Goal: Task Accomplishment & Management: Complete application form

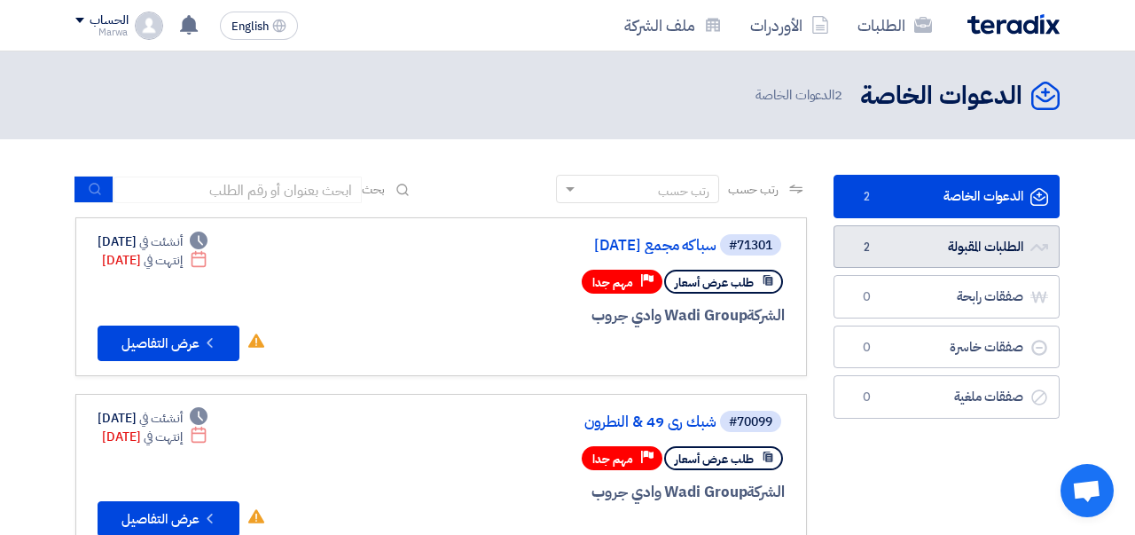
click at [957, 247] on link "الطلبات المقبولة الطلبات المقبولة 2" at bounding box center [946, 246] width 226 height 43
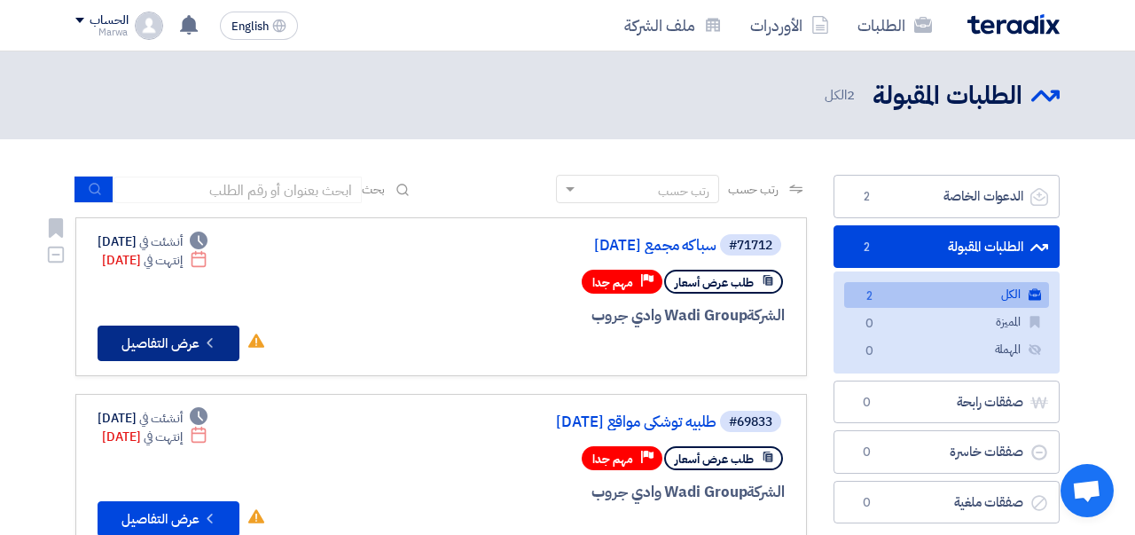
click at [228, 338] on button "Check details عرض التفاصيل" at bounding box center [169, 342] width 142 height 35
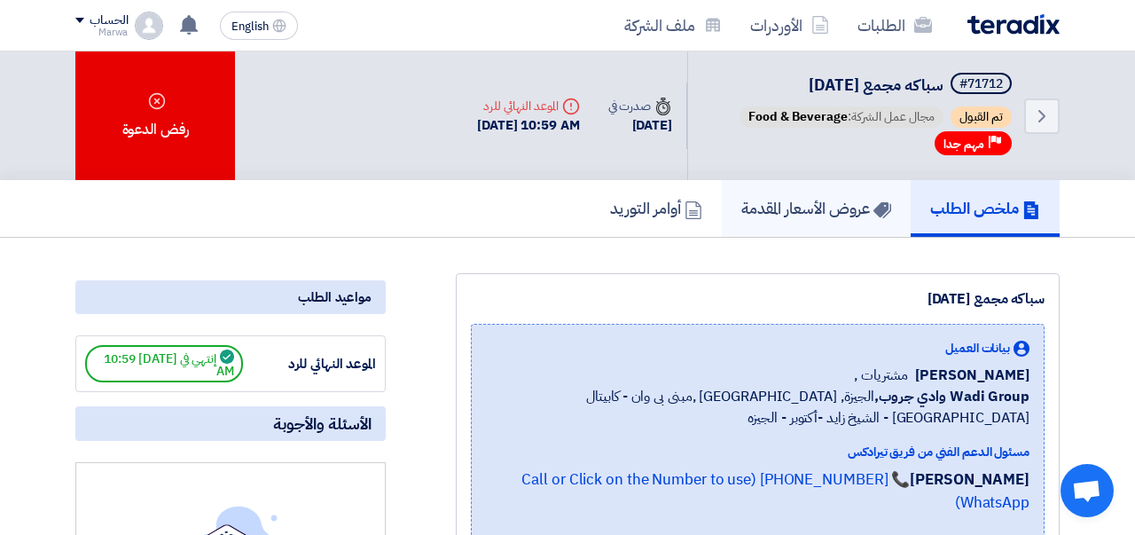
click at [810, 201] on h5 "عروض الأسعار المقدمة" at bounding box center [816, 208] width 150 height 20
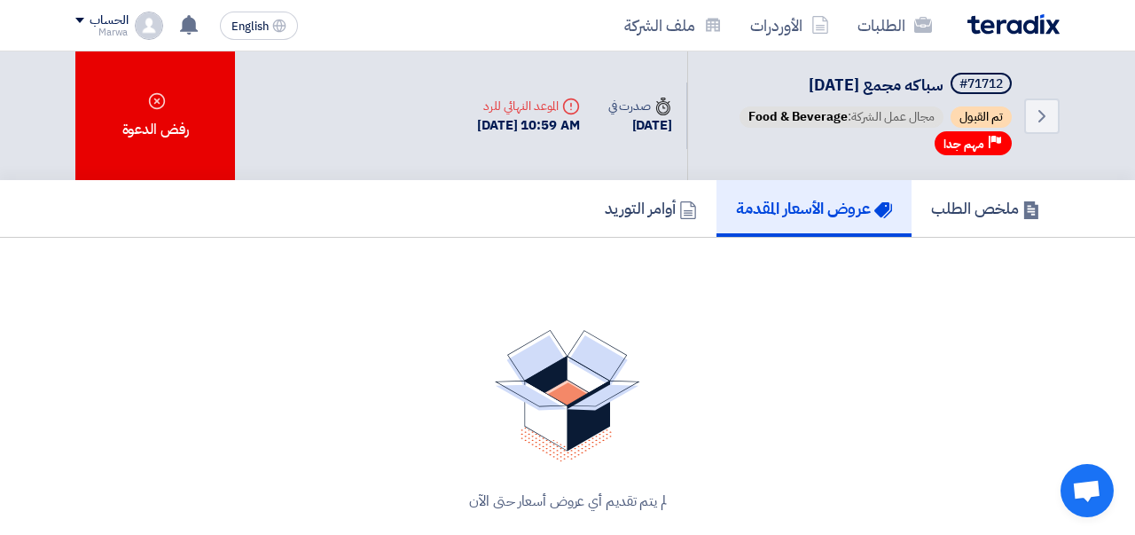
click at [810, 201] on h5 "عروض الأسعار المقدمة" at bounding box center [814, 208] width 156 height 20
click at [988, 199] on h5 "ملخص الطلب" at bounding box center [985, 208] width 109 height 20
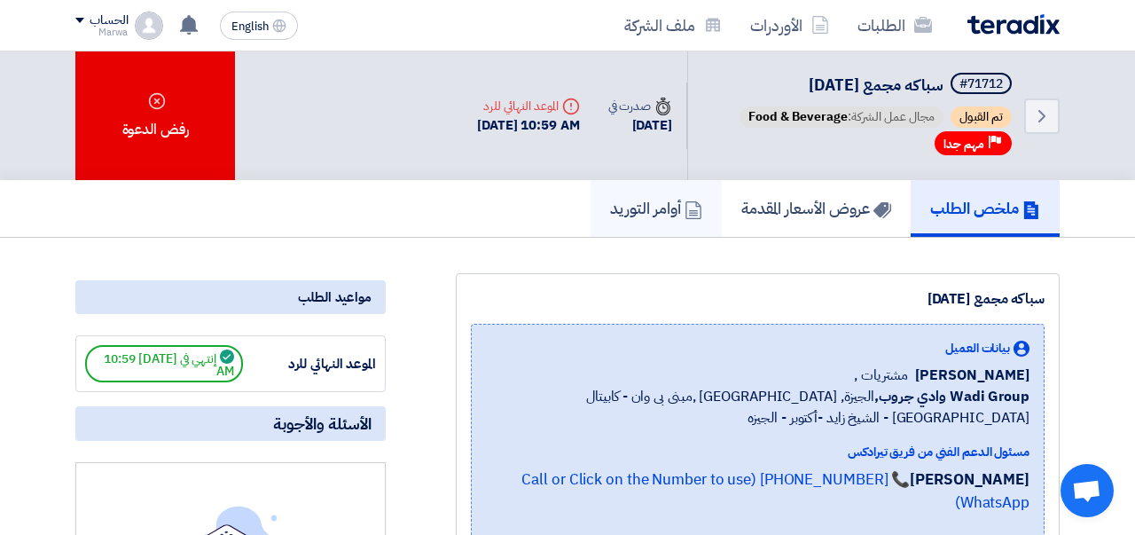
click at [633, 212] on h5 "أوامر التوريد" at bounding box center [656, 208] width 92 height 20
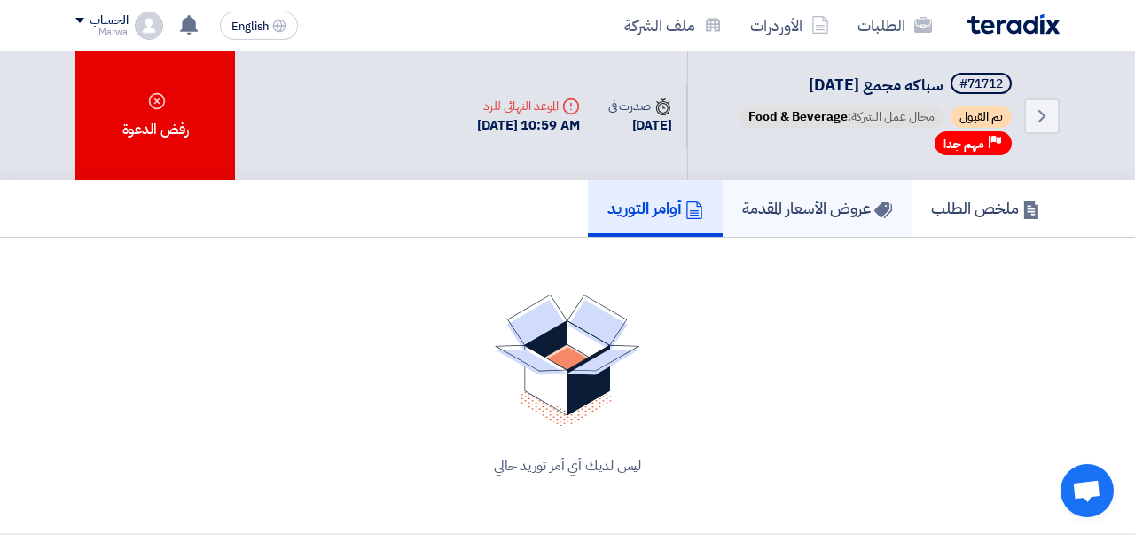
click at [811, 205] on h5 "عروض الأسعار المقدمة" at bounding box center [817, 208] width 150 height 20
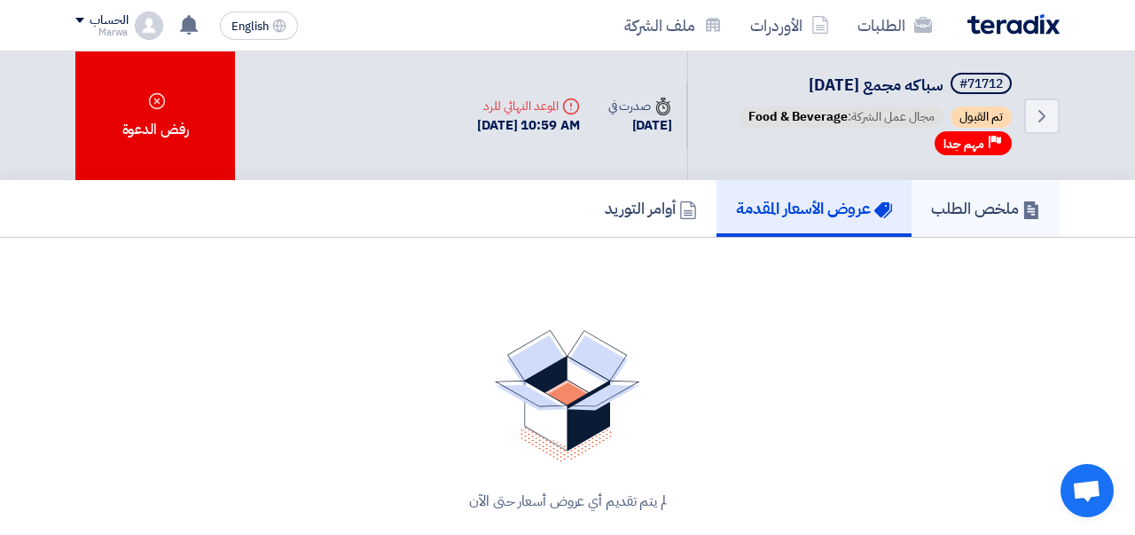
click at [942, 212] on h5 "ملخص الطلب" at bounding box center [985, 208] width 109 height 20
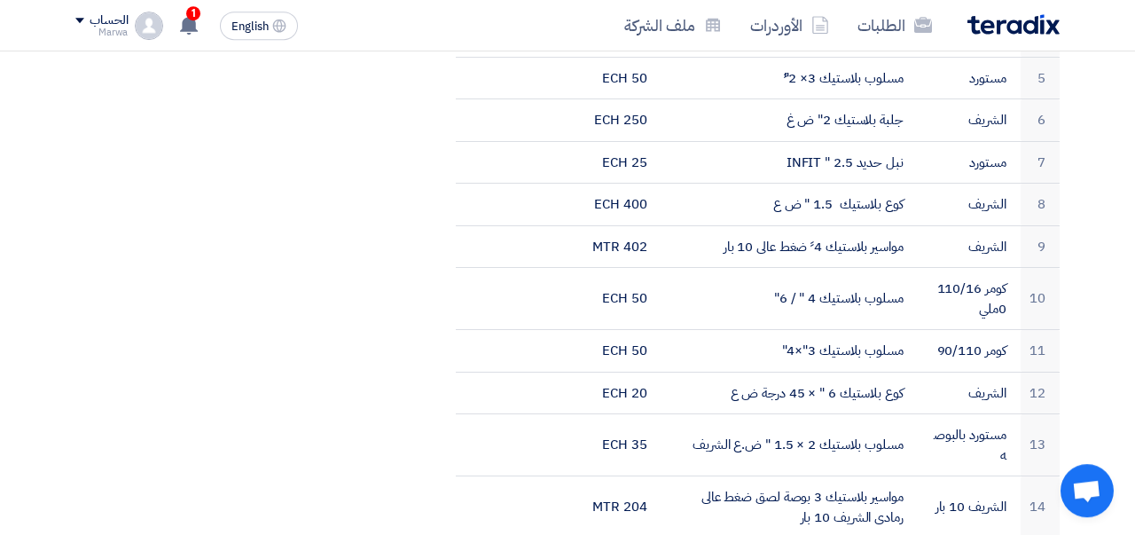
scroll to position [775, 0]
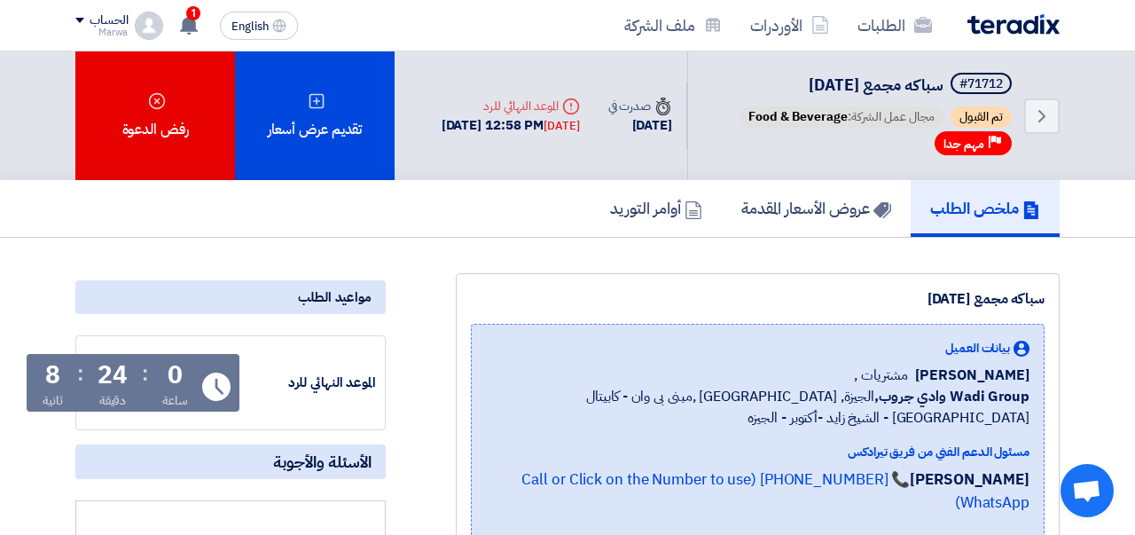
click at [1044, 26] on img at bounding box center [1013, 24] width 92 height 20
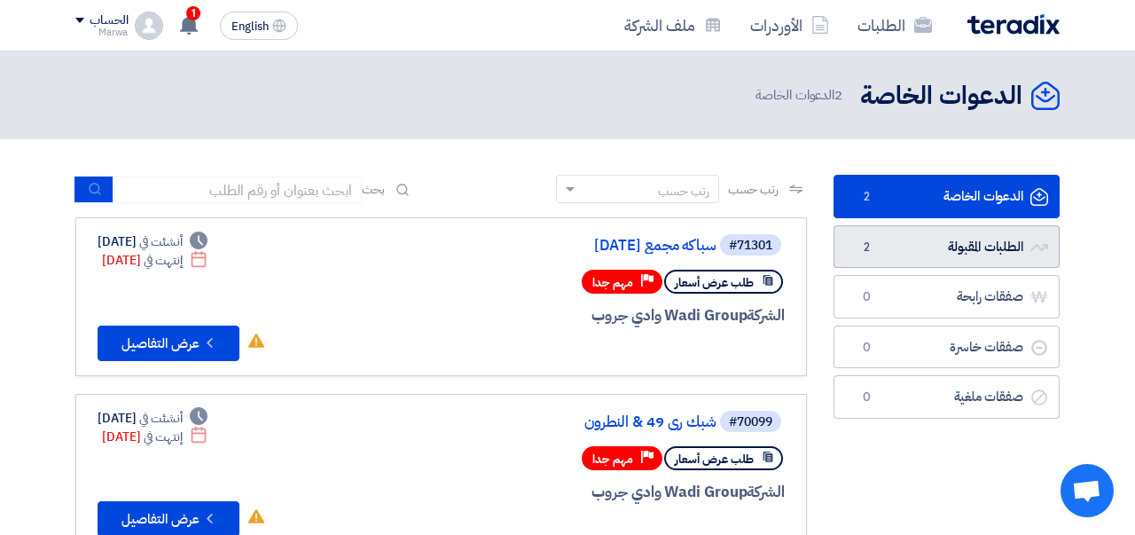
click at [983, 254] on link "الطلبات المقبولة الطلبات المقبولة 2" at bounding box center [946, 246] width 226 height 43
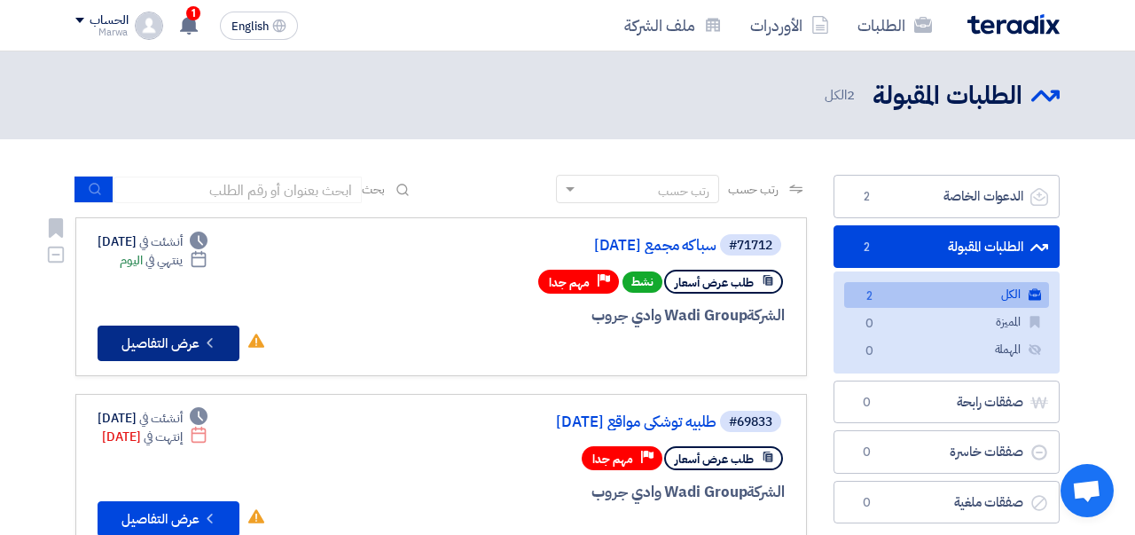
click at [203, 353] on button "Check details عرض التفاصيل" at bounding box center [169, 342] width 142 height 35
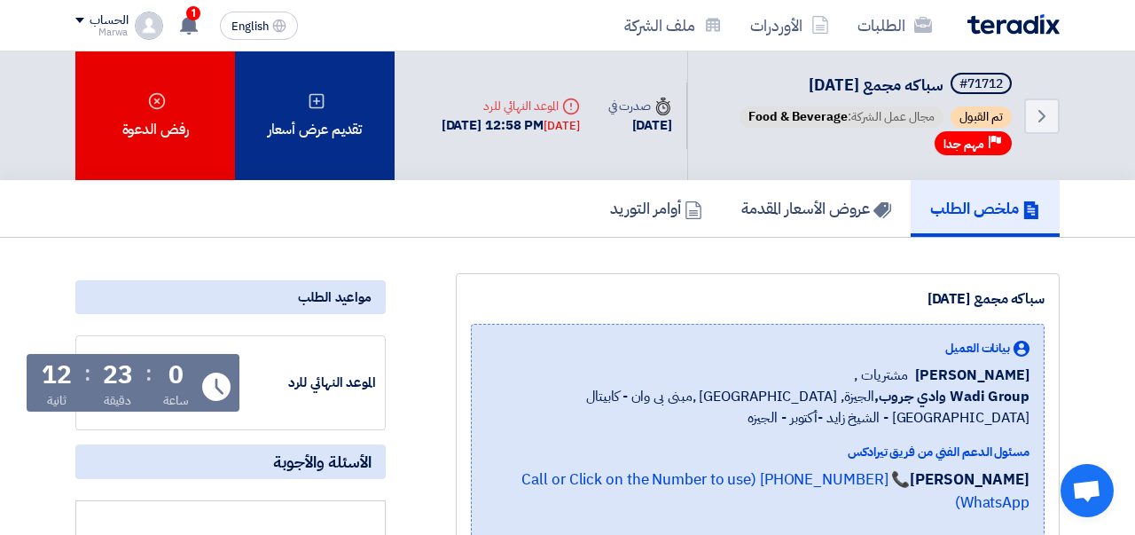
click at [338, 118] on div "تقديم عرض أسعار" at bounding box center [315, 115] width 160 height 129
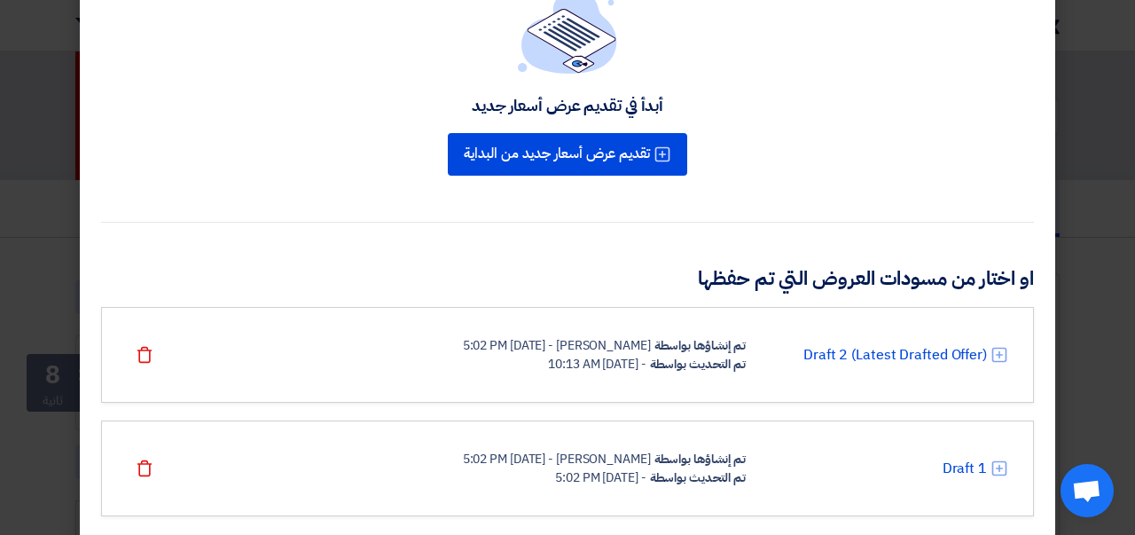
scroll to position [127, 0]
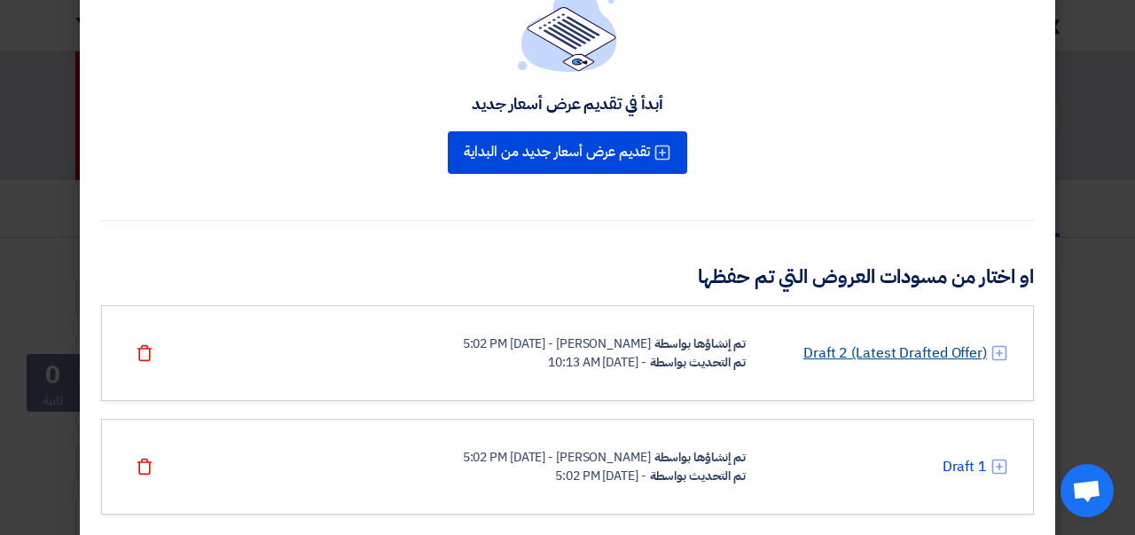
click at [876, 355] on link "Draft 2 (Latest Drafted Offer)" at bounding box center [895, 352] width 184 height 21
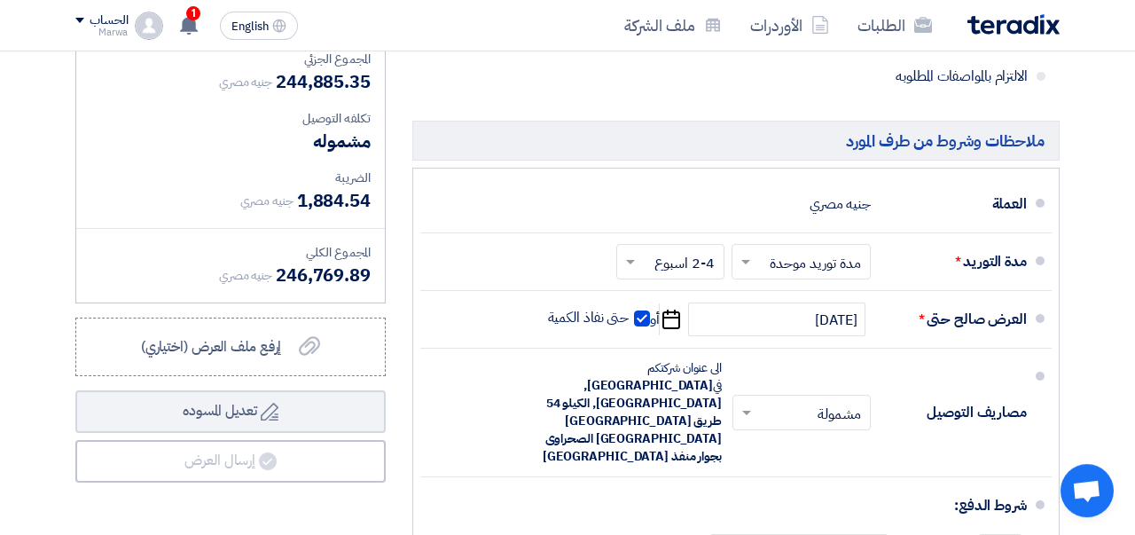
scroll to position [9531, 0]
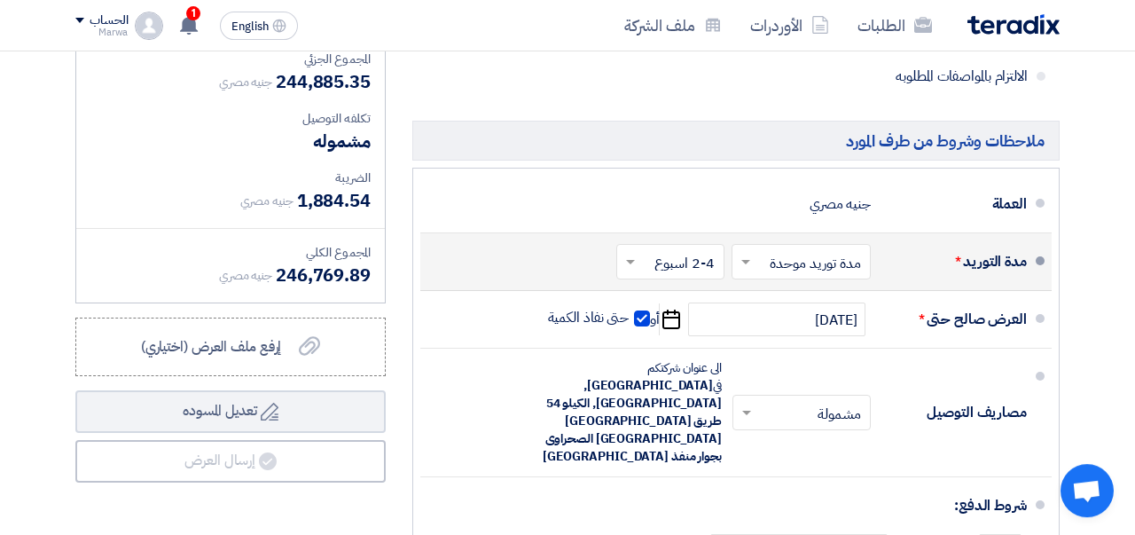
click at [670, 251] on input "text" at bounding box center [666, 264] width 99 height 26
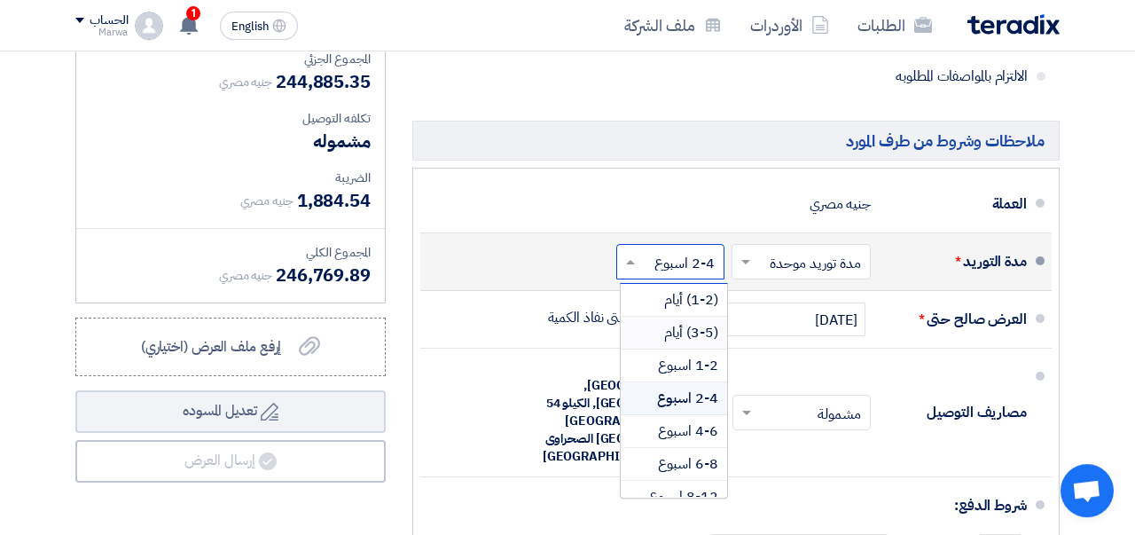
click at [701, 325] on span "(3-5) أيام" at bounding box center [691, 332] width 54 height 21
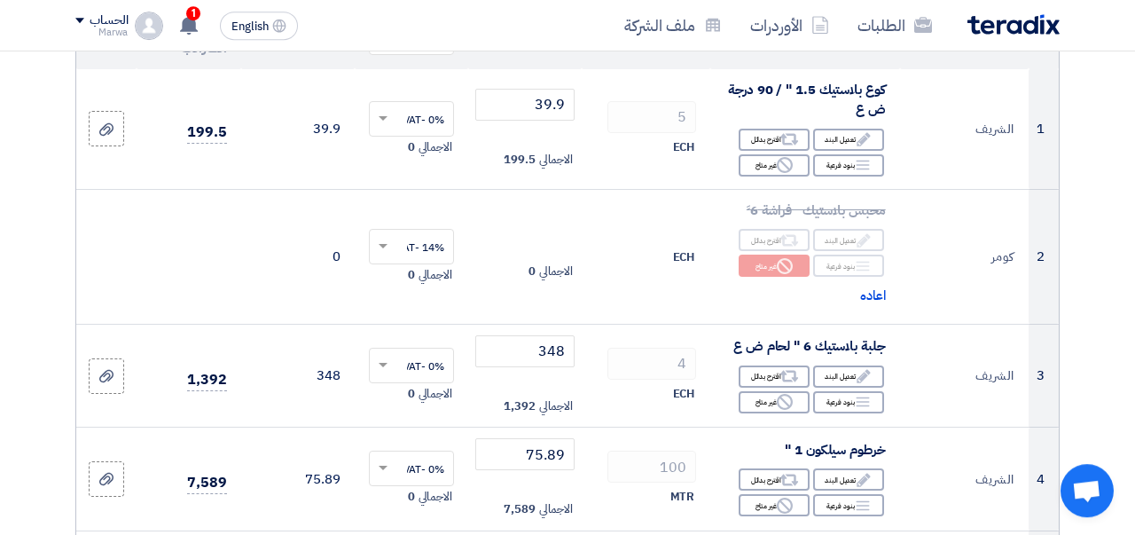
scroll to position [0, 0]
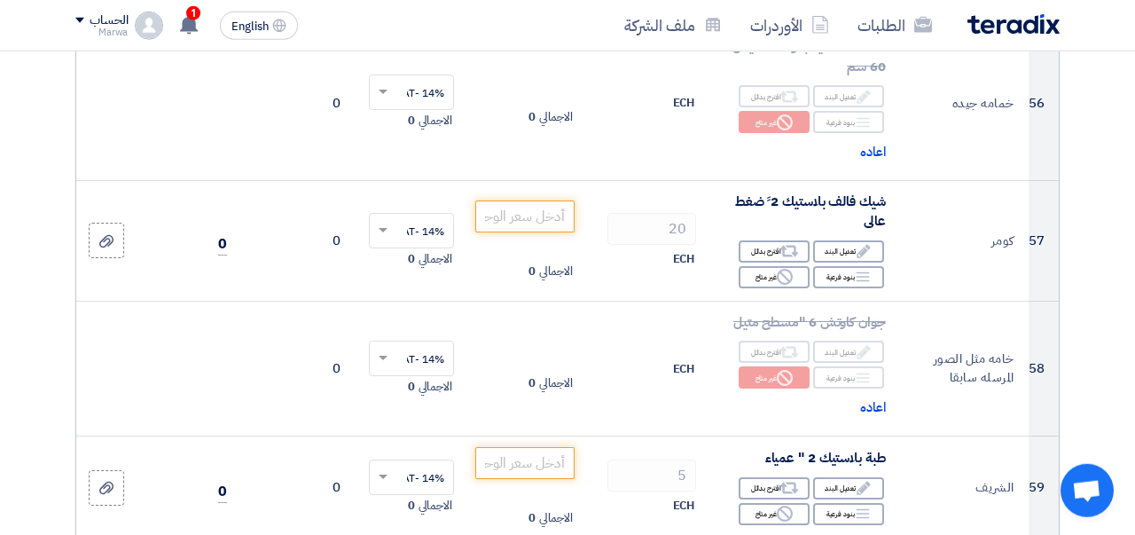
scroll to position [7016, 0]
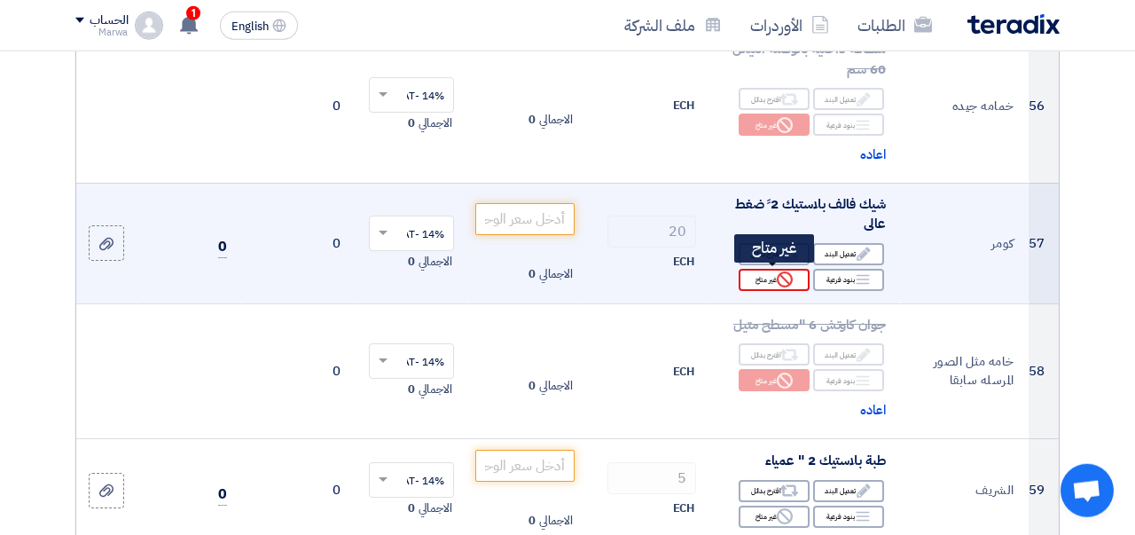
click at [764, 279] on div "Reject غير متاح" at bounding box center [774, 280] width 71 height 22
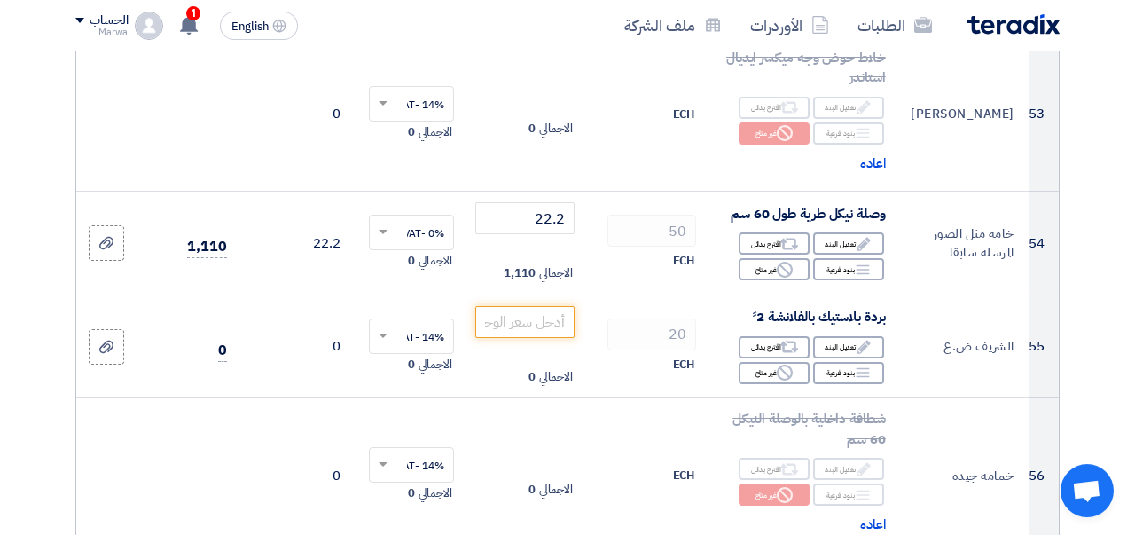
scroll to position [6644, 0]
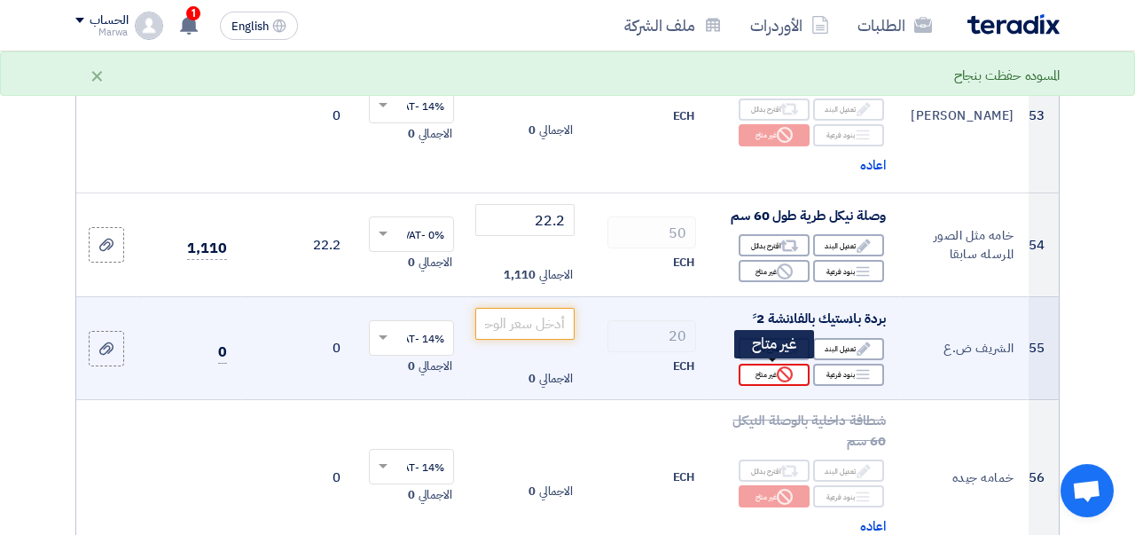
click at [790, 371] on icon "Reject" at bounding box center [785, 374] width 16 height 16
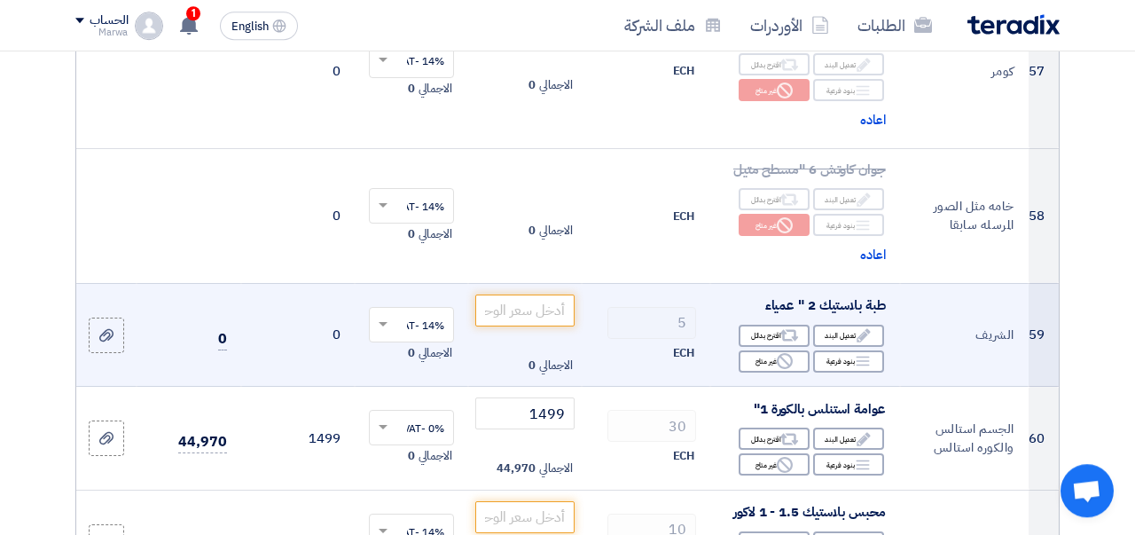
scroll to position [7258, 0]
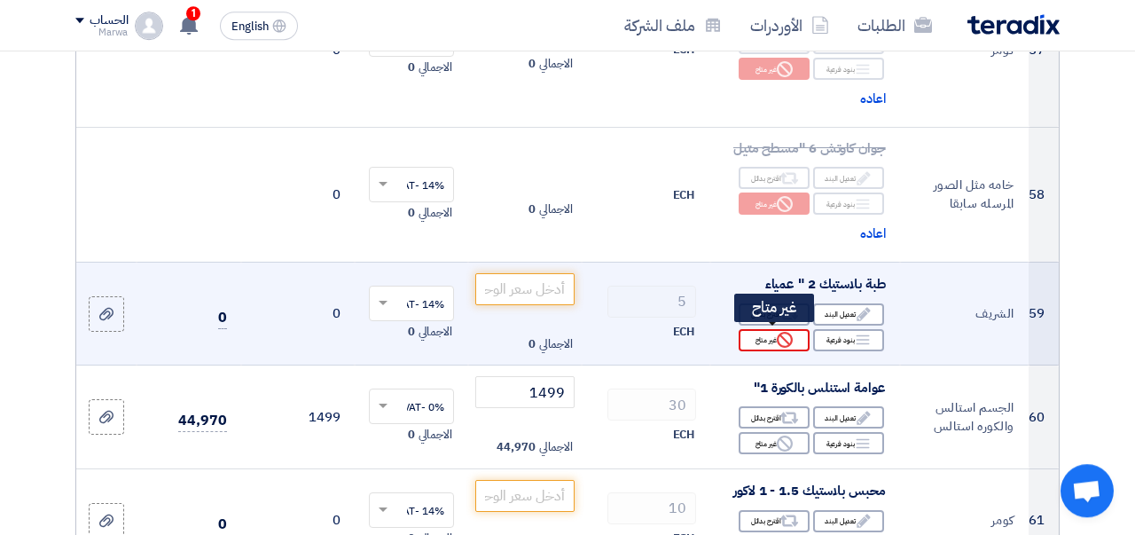
click at [783, 338] on icon "Reject" at bounding box center [785, 340] width 16 height 16
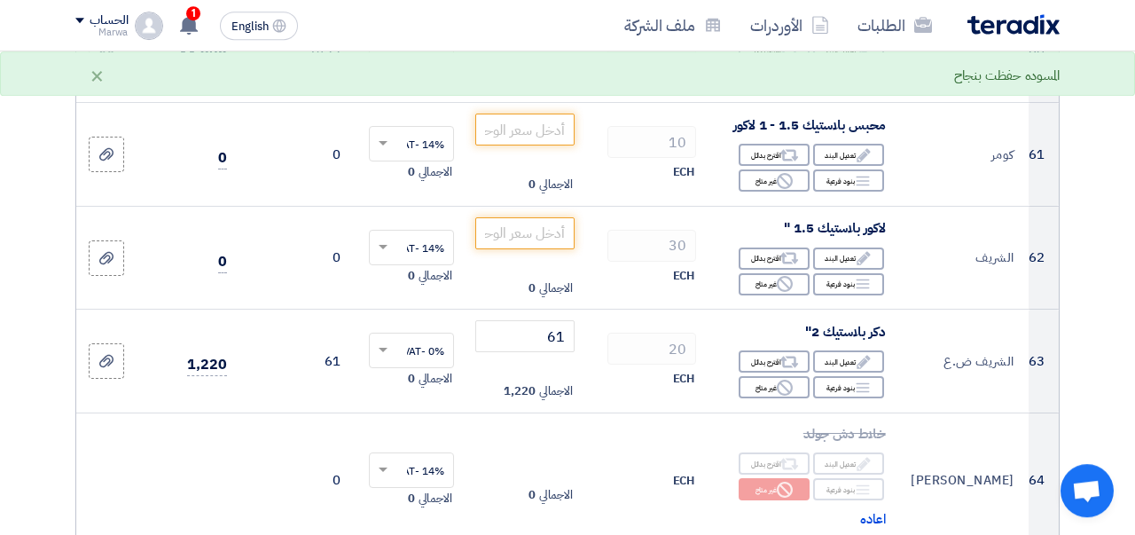
scroll to position [7654, 0]
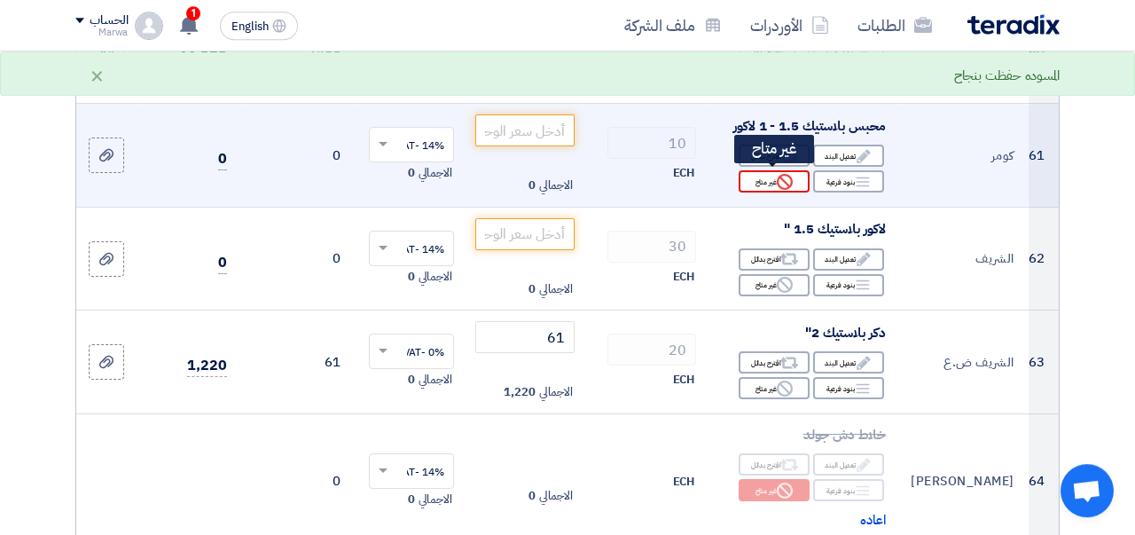
click at [780, 182] on icon "Reject" at bounding box center [785, 182] width 16 height 16
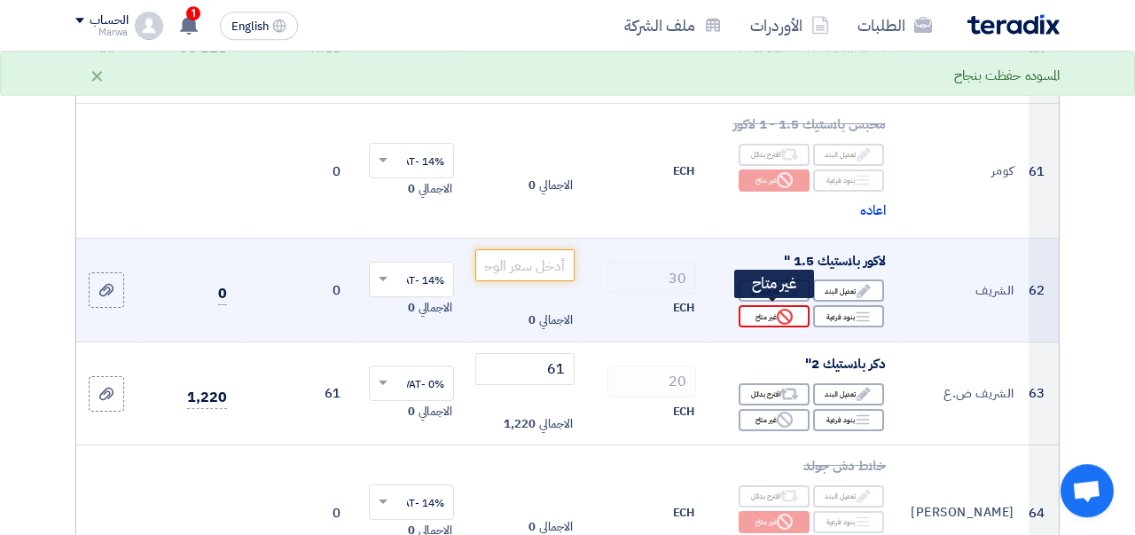
click at [796, 309] on div "Reject غير متاح" at bounding box center [774, 316] width 71 height 22
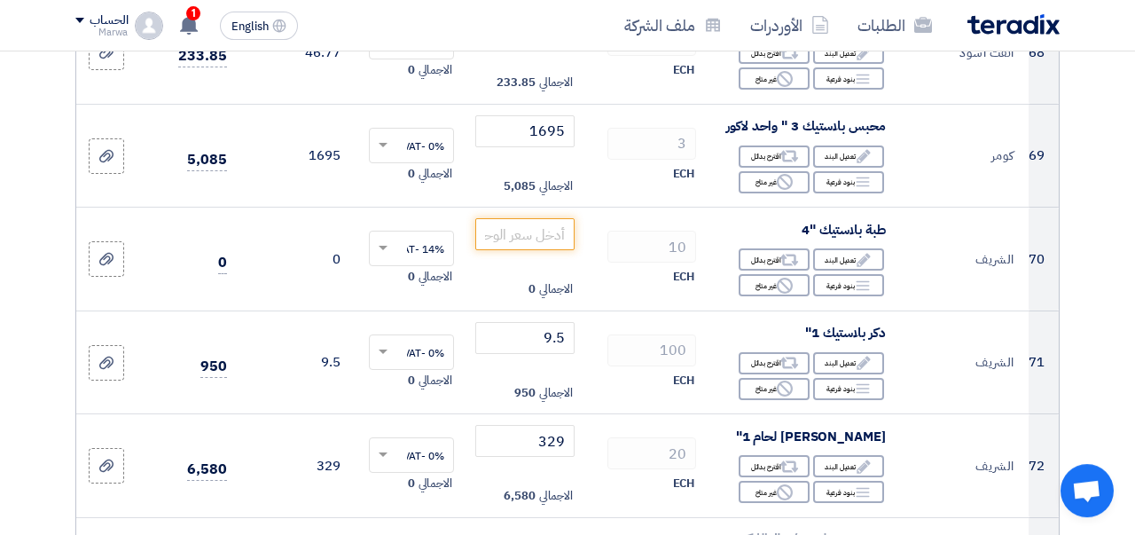
scroll to position [8628, 0]
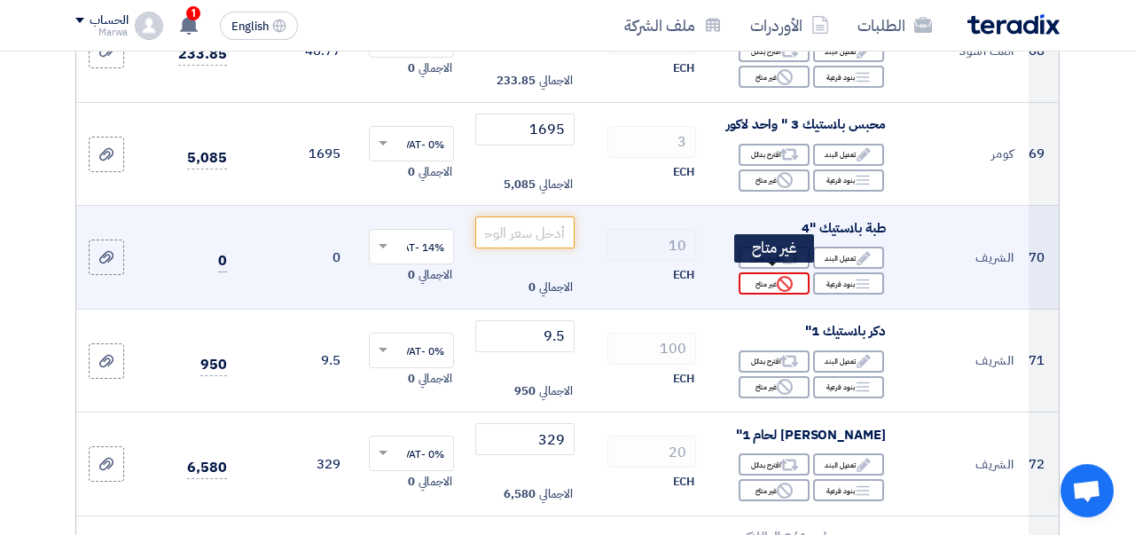
click at [774, 283] on div "Reject غير متاح" at bounding box center [774, 283] width 71 height 22
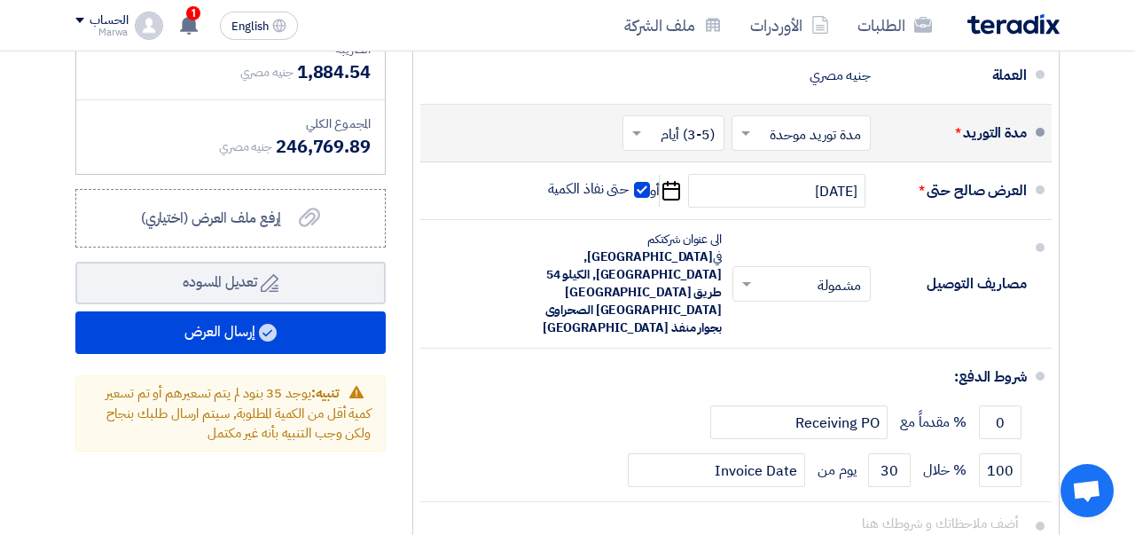
scroll to position [9871, 0]
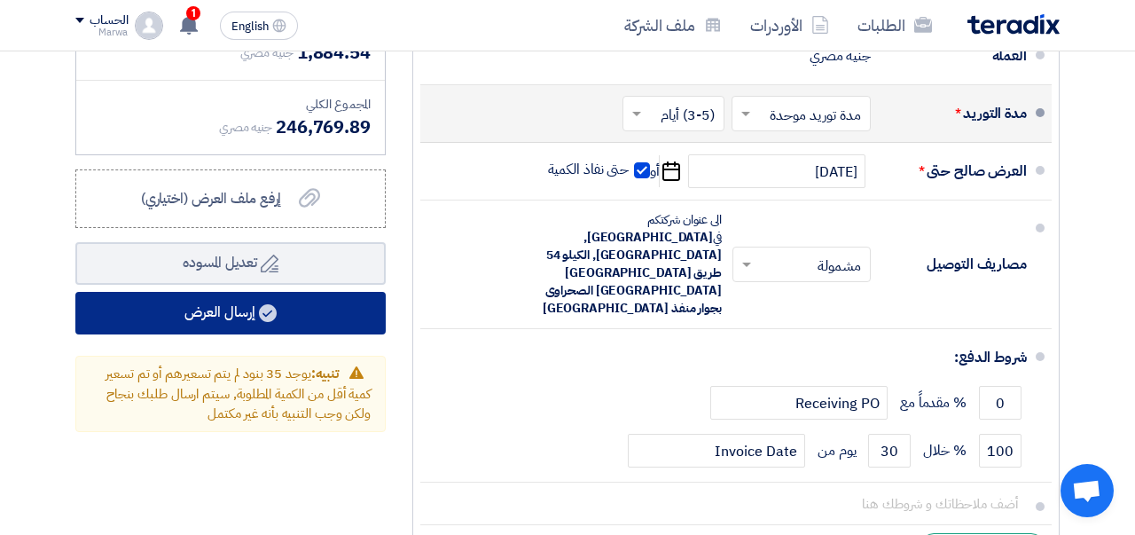
click at [298, 295] on button "إرسال العرض" at bounding box center [230, 313] width 310 height 43
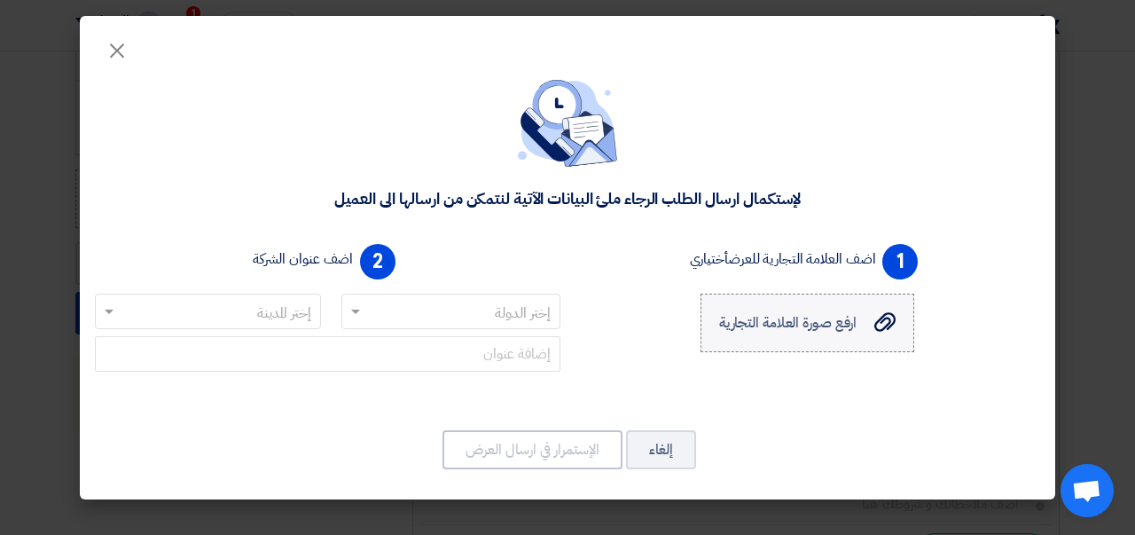
click at [895, 323] on icon "ارفع صورة العلامة التجارية" at bounding box center [884, 321] width 21 height 21
click at [0, 0] on input "ارفع صورة العلامة التجارية ارفع صورة العلامة التجارية" at bounding box center [0, 0] width 0 height 0
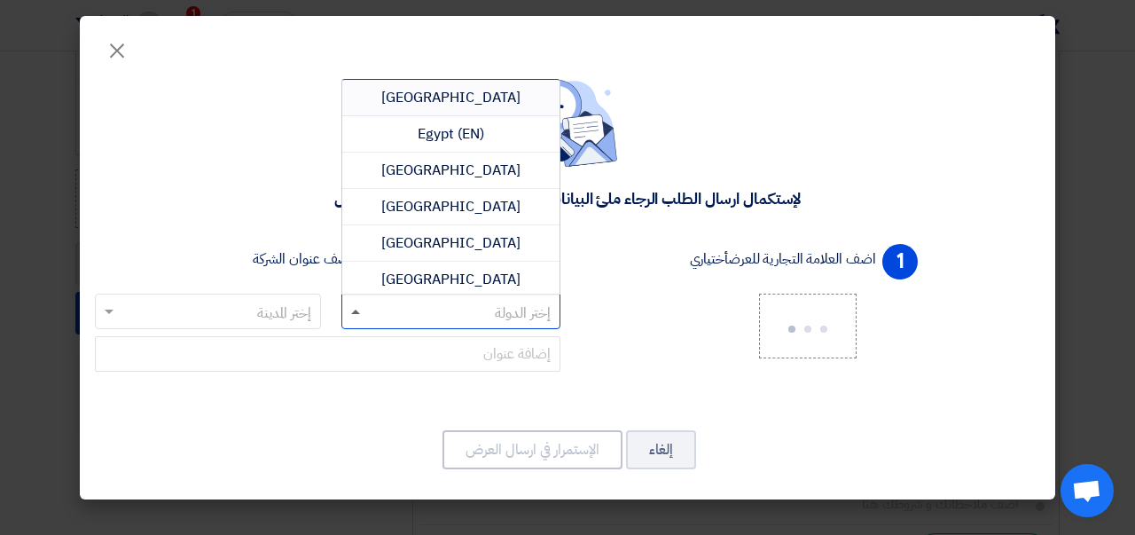
click at [359, 311] on span at bounding box center [355, 311] width 9 height 4
click at [437, 123] on div "Egypt (EN)" at bounding box center [451, 134] width 218 height 36
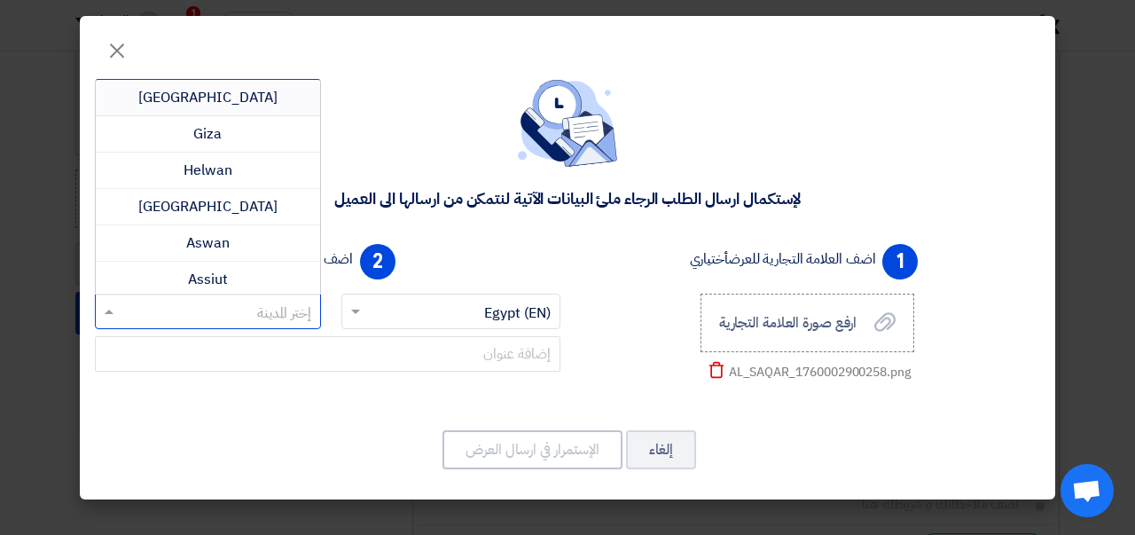
click at [273, 309] on input "text" at bounding box center [217, 312] width 191 height 29
click at [225, 95] on span "[GEOGRAPHIC_DATA]" at bounding box center [207, 97] width 139 height 21
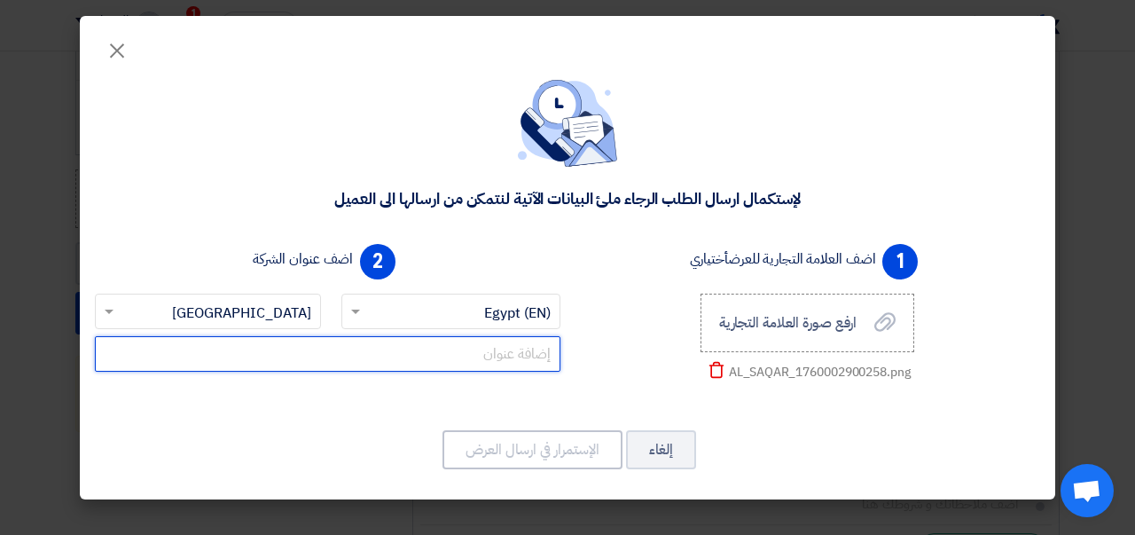
click at [481, 354] on input "text" at bounding box center [327, 353] width 465 height 35
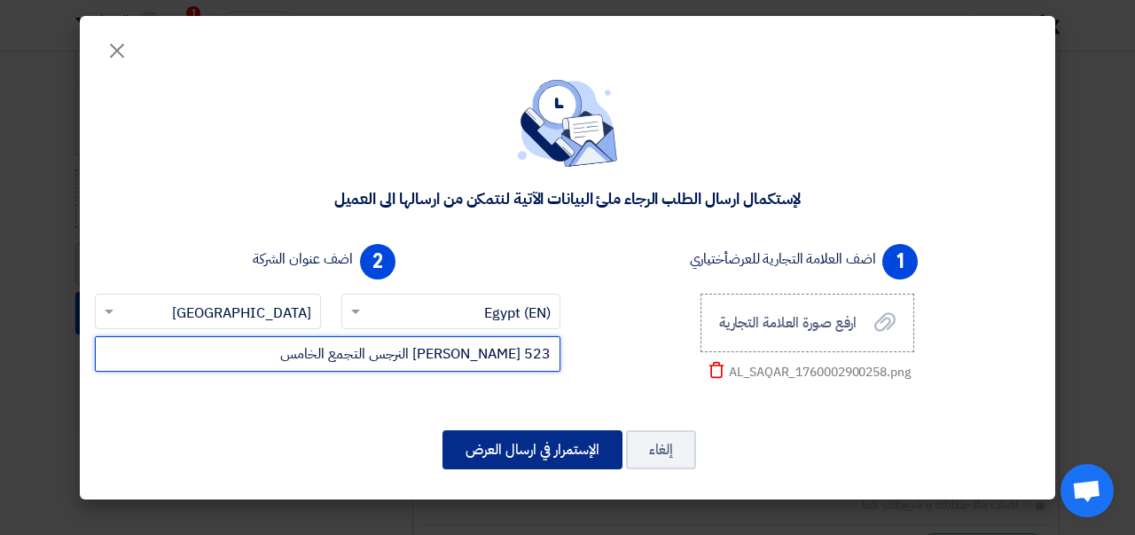
type input "523 [PERSON_NAME] النرجس التجمع الخامس"
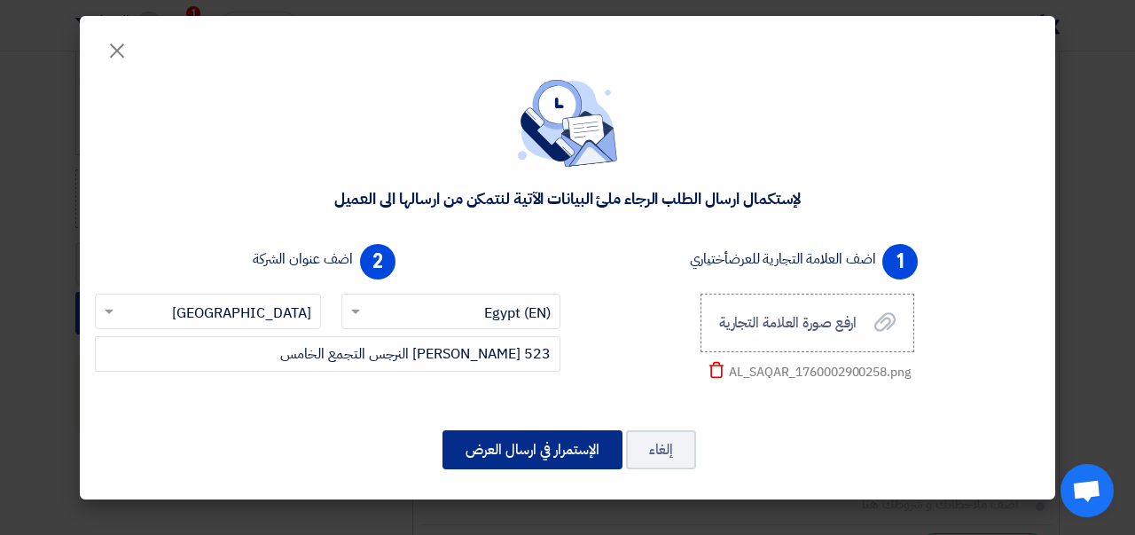
click at [591, 449] on button "الإستمرار في ارسال العرض" at bounding box center [532, 449] width 180 height 39
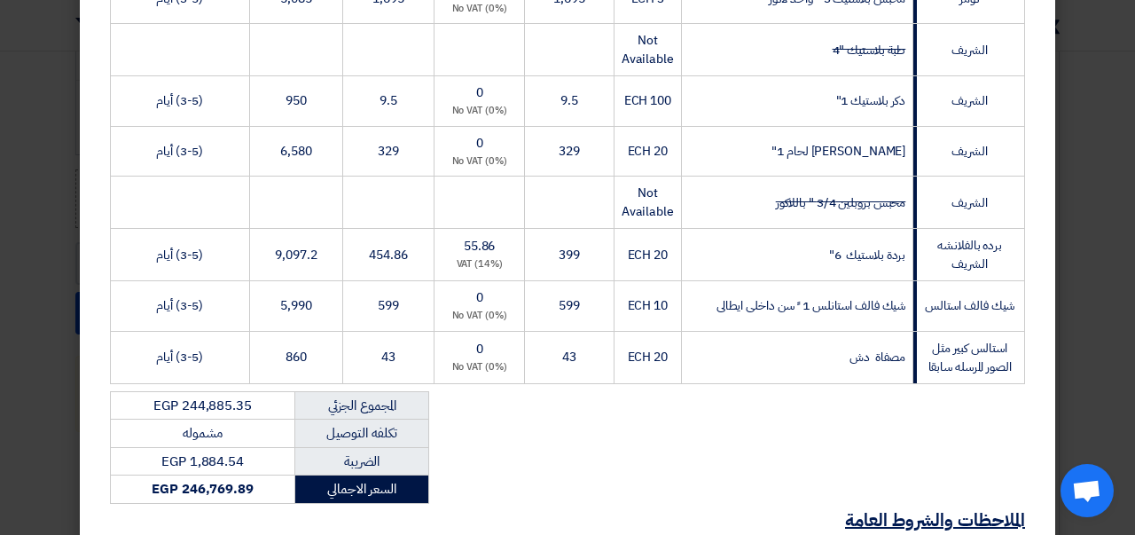
scroll to position [4325, 0]
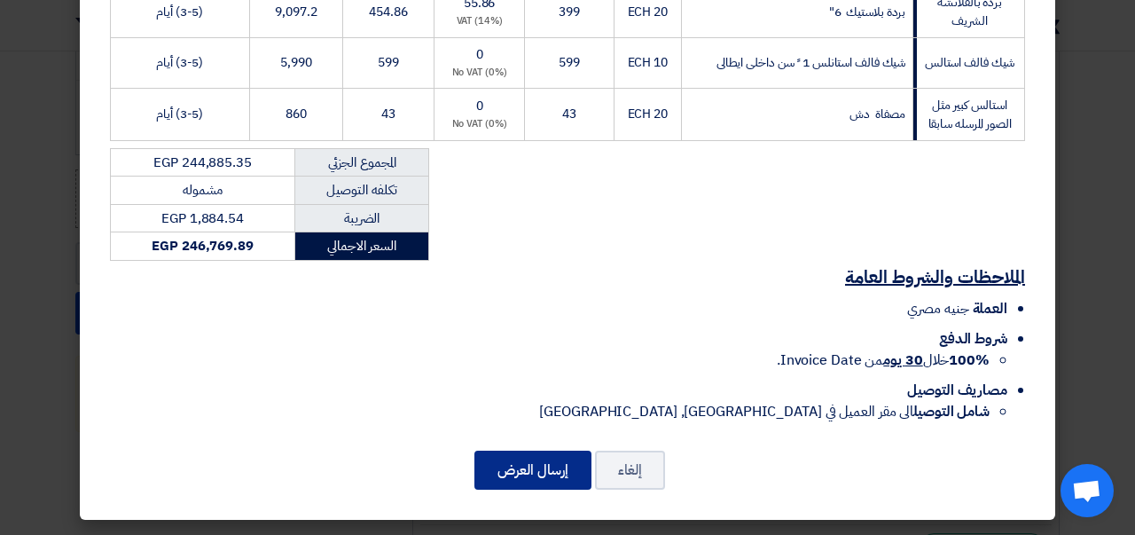
click at [564, 468] on button "إرسال العرض" at bounding box center [532, 469] width 117 height 39
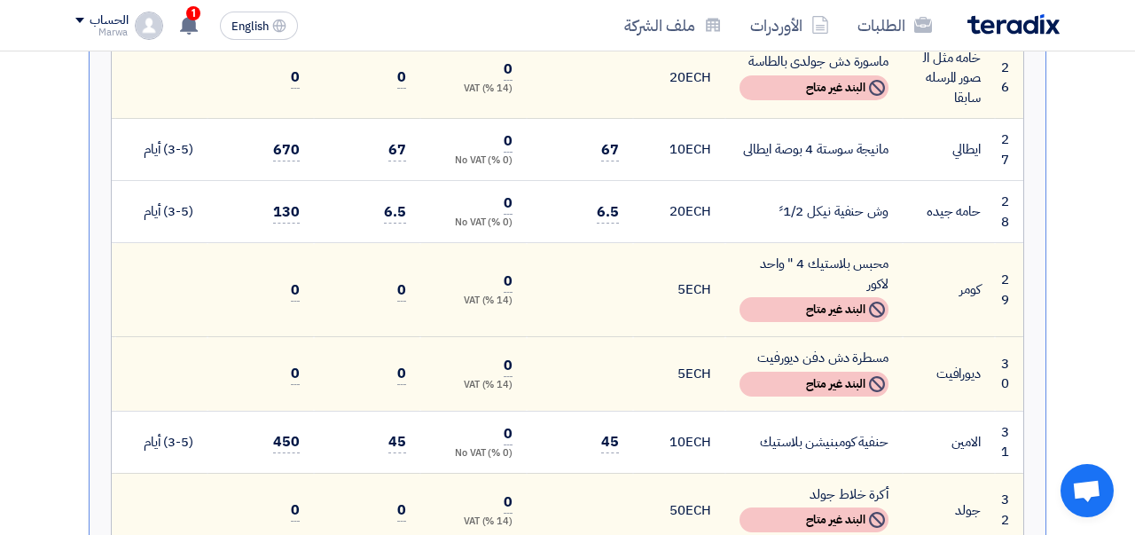
scroll to position [2578, 0]
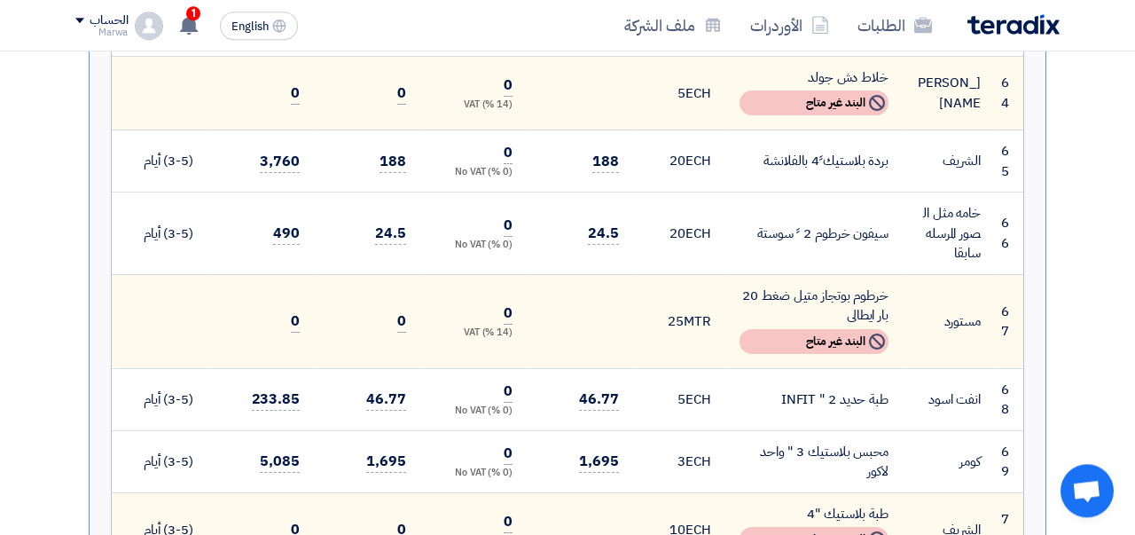
scroll to position [5437, 0]
